Goal: Information Seeking & Learning: Understand process/instructions

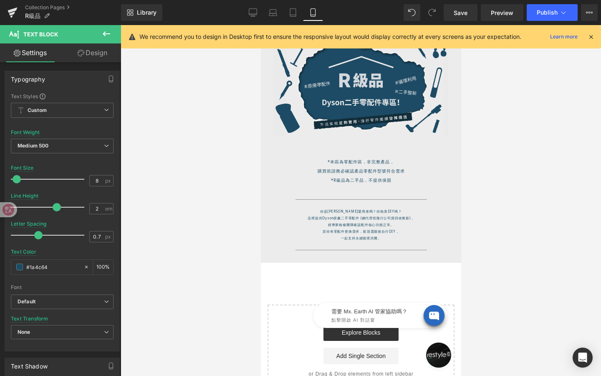
scroll to position [31, 0]
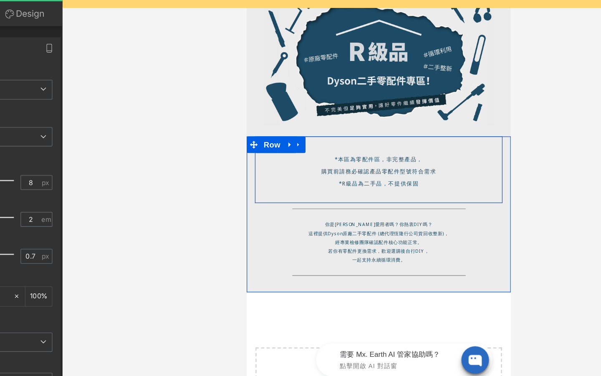
click at [375, 134] on h1 "*R級品為二手品，不提供保固" at bounding box center [346, 133] width 175 height 9
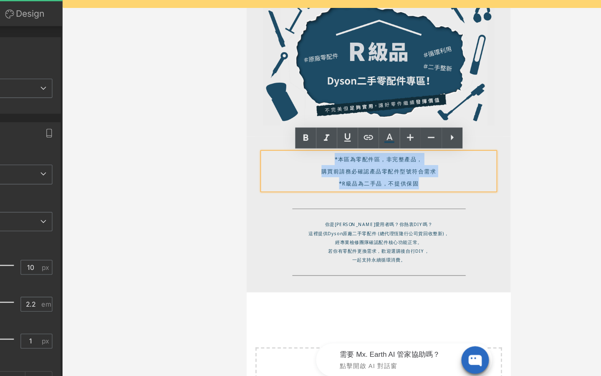
drag, startPoint x: 374, startPoint y: 134, endPoint x: 308, endPoint y: 110, distance: 69.6
click at [308, 111] on div "*本區為零配件區，非完整產品， 購買前請務必確認產品零配件型號符合需求 *R級品為二手品，不提供保固" at bounding box center [346, 125] width 175 height 28
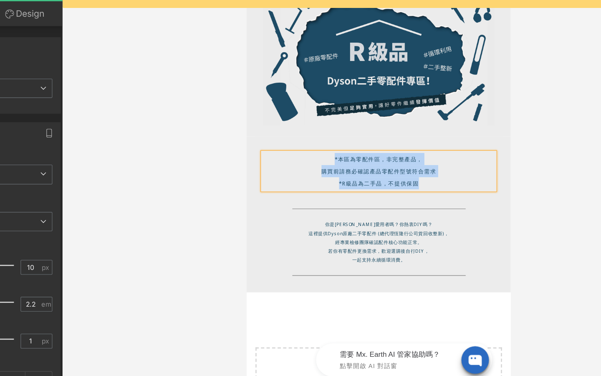
copy div "*本區為零配件區，非完整產品， 購買前請務必確認產品零配件型號符合需求 *R級品為二手品，不提供保固"
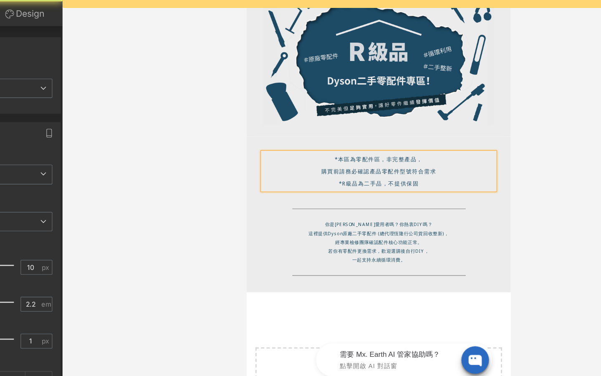
click at [332, 124] on h1 "購買前請務必確認產品零配件型號符合需求" at bounding box center [346, 124] width 175 height 9
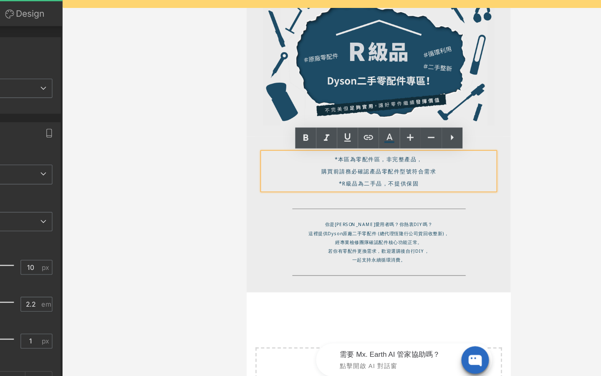
click at [375, 132] on h1 "*R級品為二手品，不提供保固" at bounding box center [346, 133] width 175 height 9
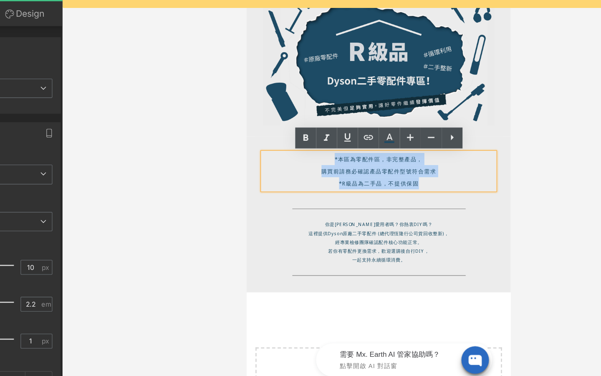
drag, startPoint x: 375, startPoint y: 132, endPoint x: 310, endPoint y: 111, distance: 68.5
click at [310, 111] on div "*本區為零配件區，非完整產品， 購買前請務必確認產品零配件型號符合需求 *R級品為二手品，不提供保固" at bounding box center [346, 125] width 175 height 28
copy div "*本區為零配件區，非完整產品， 購買前請務必確認產品零配件型號符合需求 *R級品為二手品，不提供保固"
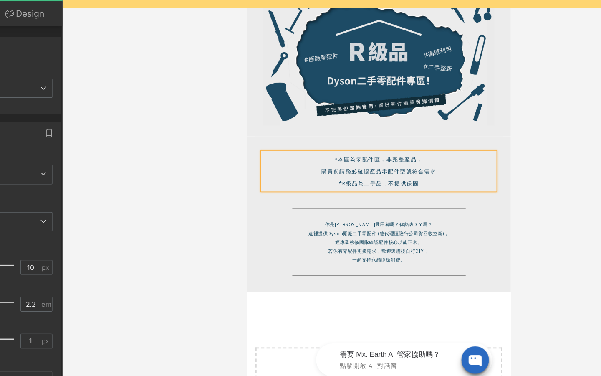
click at [331, 127] on h1 "購買前請務必確認產品零配件型號符合需求" at bounding box center [346, 124] width 175 height 9
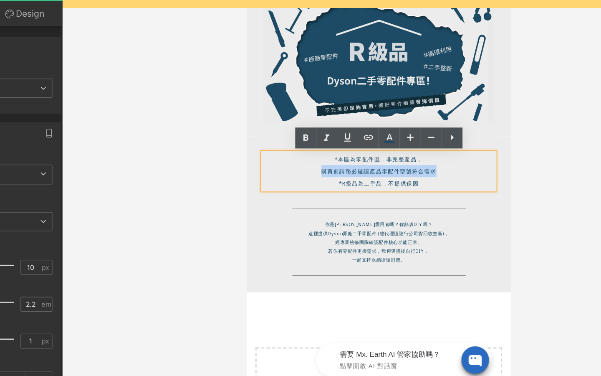
drag, startPoint x: 303, startPoint y: 125, endPoint x: 394, endPoint y: 127, distance: 91.0
click at [394, 127] on h1 "購買前請務必確認產品零配件型號符合需求" at bounding box center [346, 124] width 175 height 9
copy h1 "購買前請務必確認產品零配件型號符合需求"
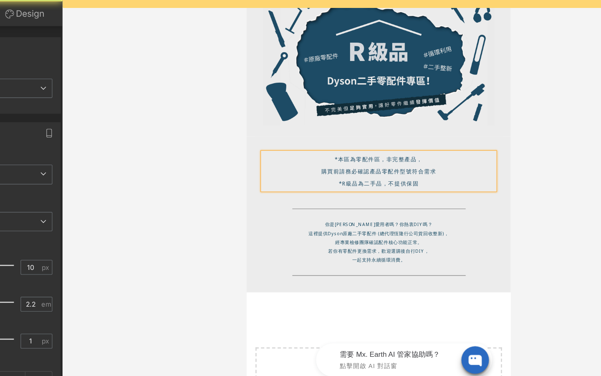
click at [321, 134] on h1 "*R級品為二手品，不提供保固" at bounding box center [346, 133] width 175 height 9
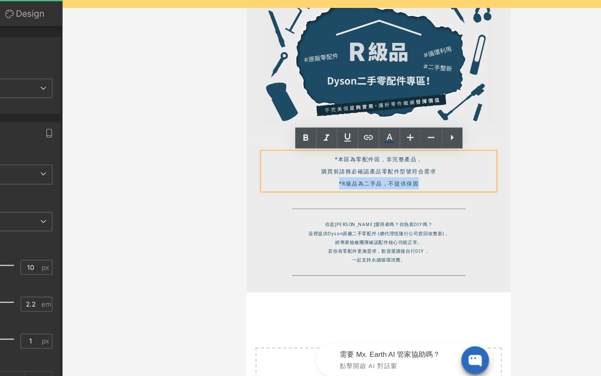
drag, startPoint x: 316, startPoint y: 134, endPoint x: 388, endPoint y: 134, distance: 71.8
click at [388, 134] on h1 "*R級品為二手品，不提供保固" at bounding box center [346, 133] width 175 height 9
copy h1 "*R級品為二手品，不提供保固"
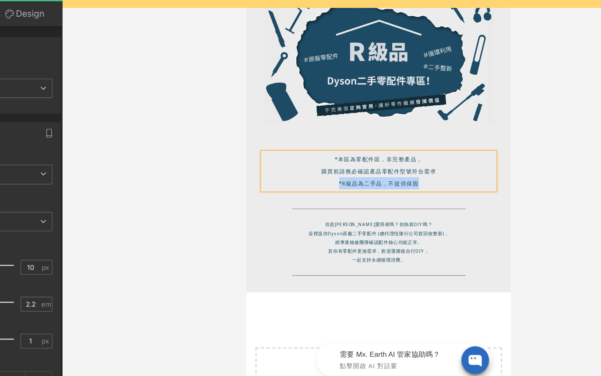
click at [388, 134] on h1 "*R級品為二手品，不提供保固" at bounding box center [346, 133] width 175 height 9
